Goal: Find specific page/section: Find specific page/section

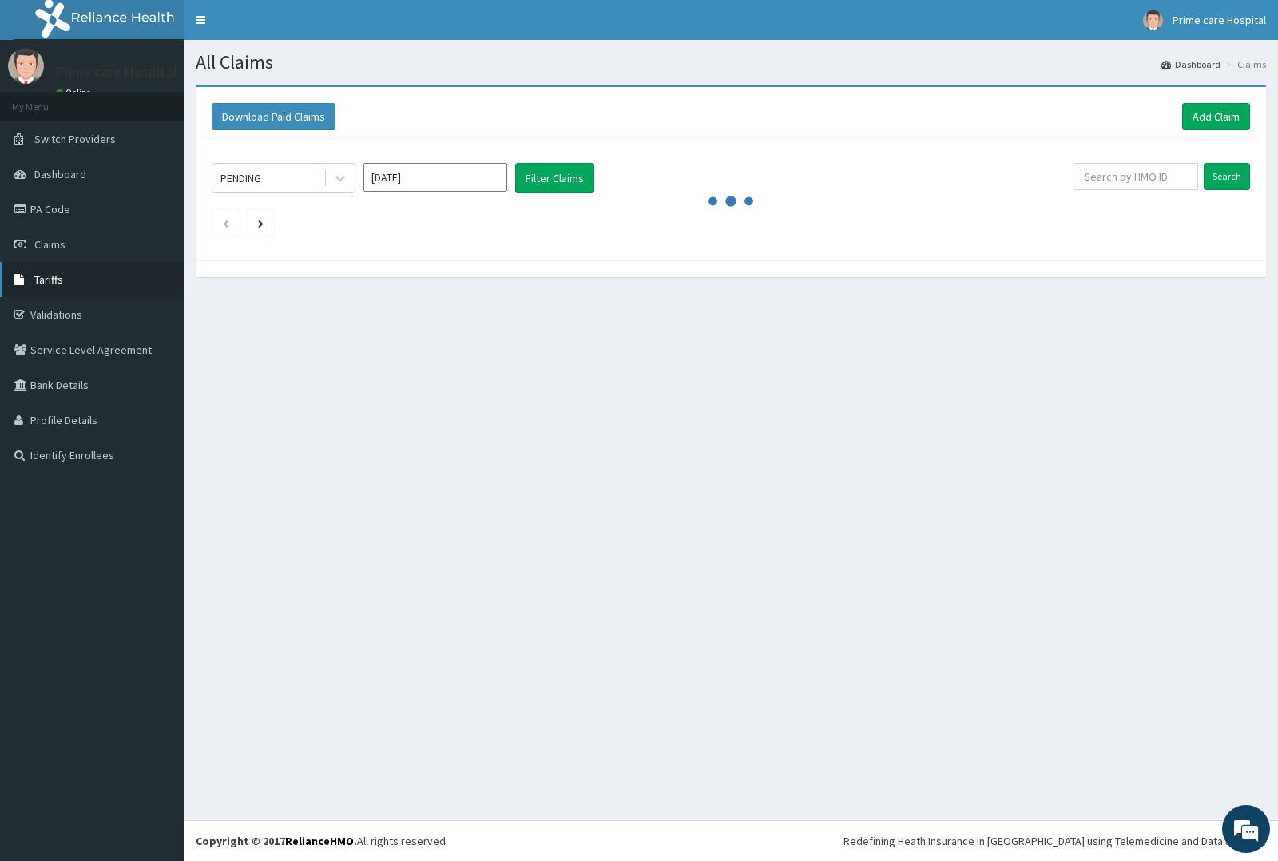
click at [74, 284] on link "Tariffs" at bounding box center [92, 279] width 184 height 35
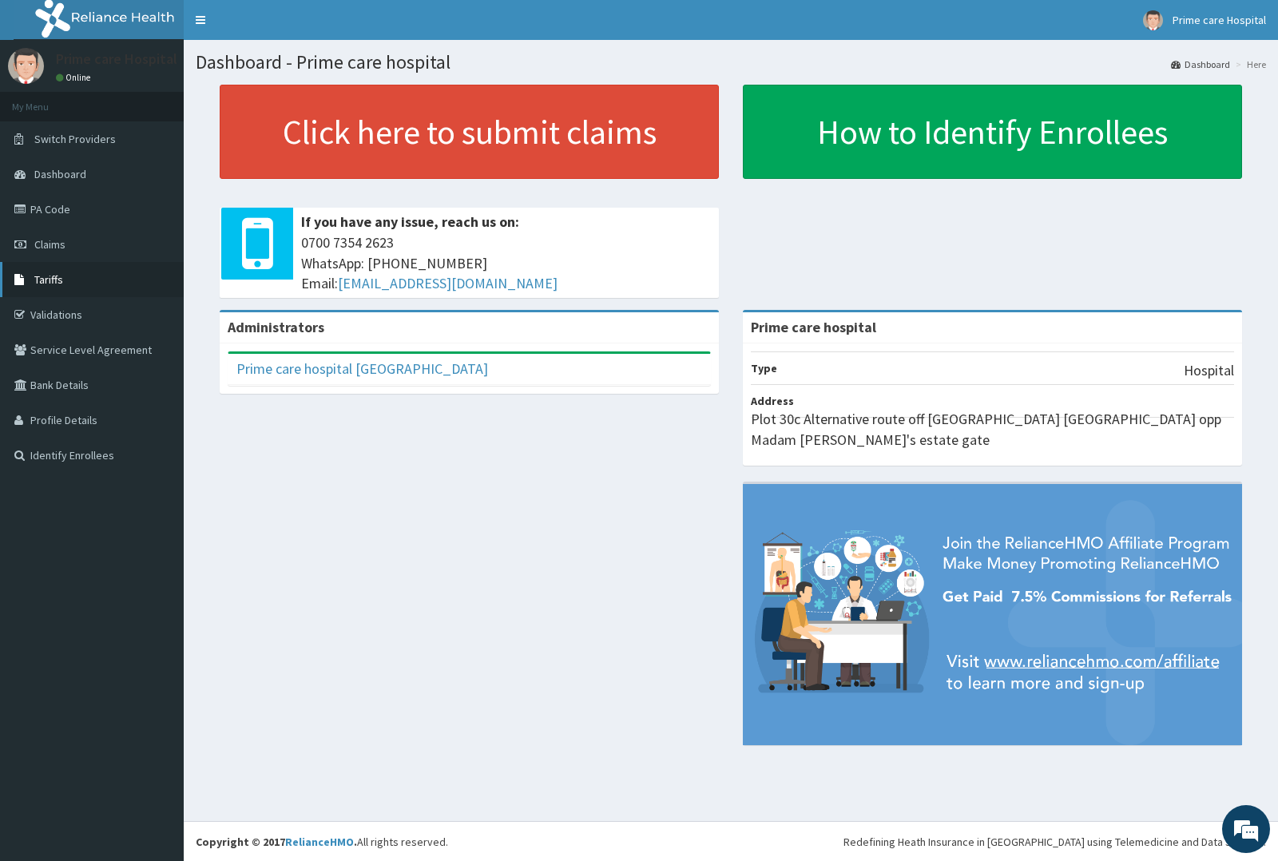
click at [70, 277] on link "Tariffs" at bounding box center [92, 279] width 184 height 35
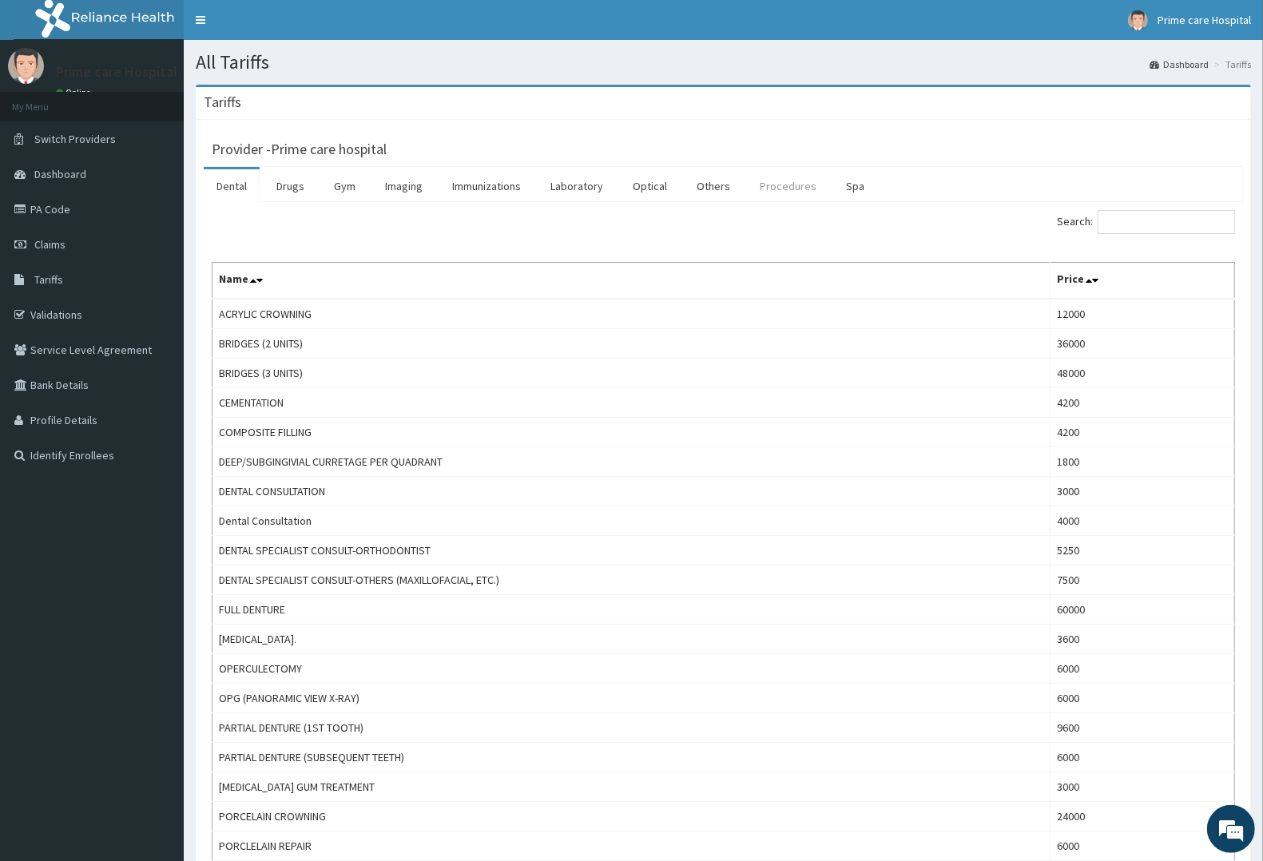
click at [769, 184] on link "Procedures" at bounding box center [788, 186] width 82 height 34
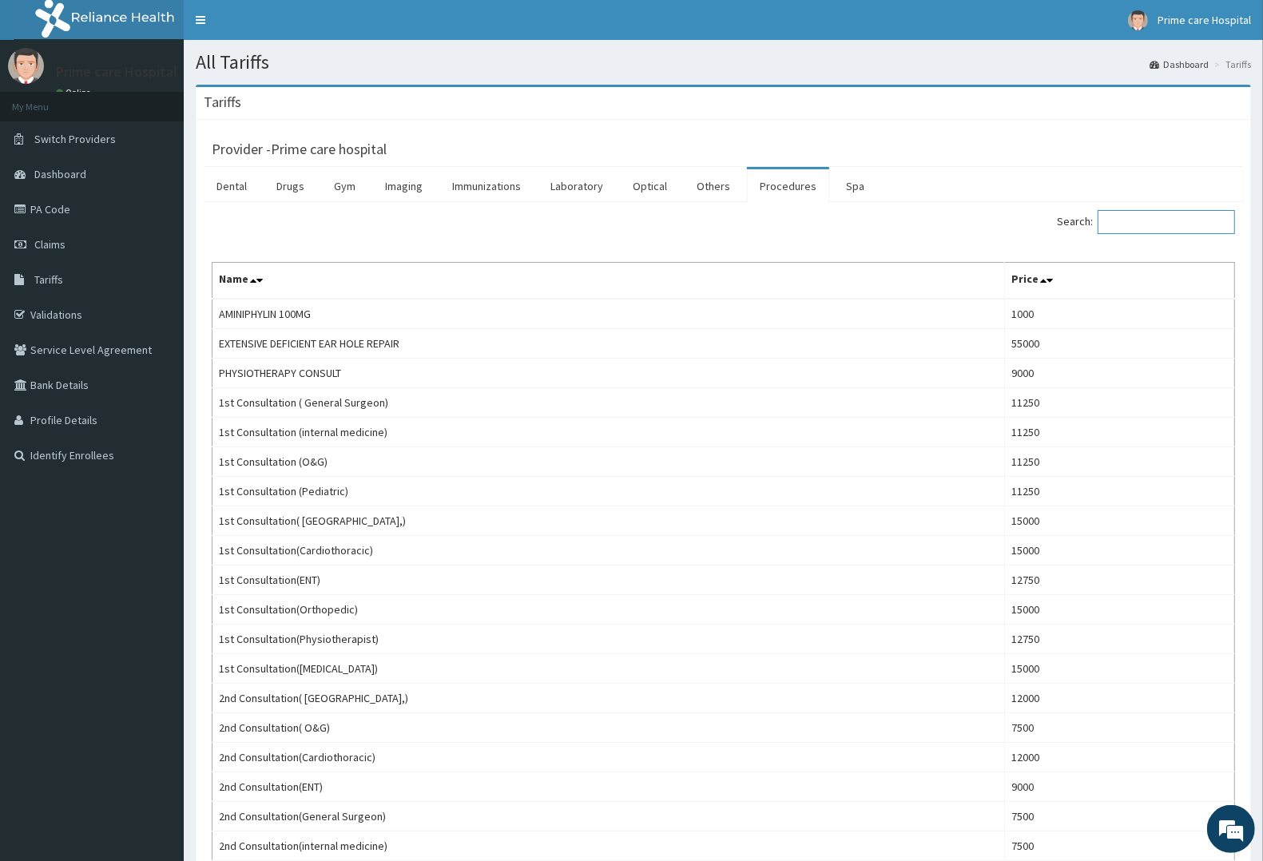
click at [1179, 226] on input "Search:" at bounding box center [1166, 222] width 137 height 24
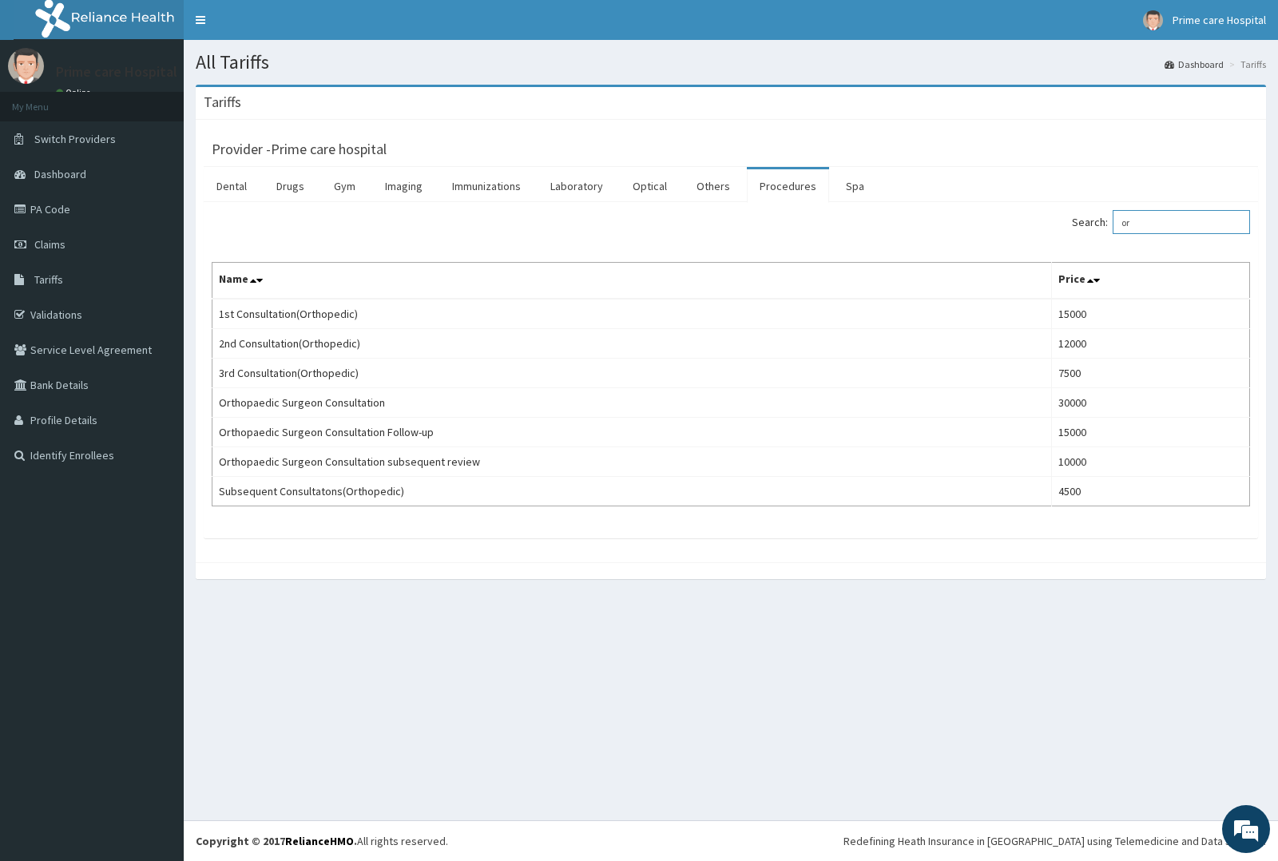
type input "o"
